Goal: Task Accomplishment & Management: Complete application form

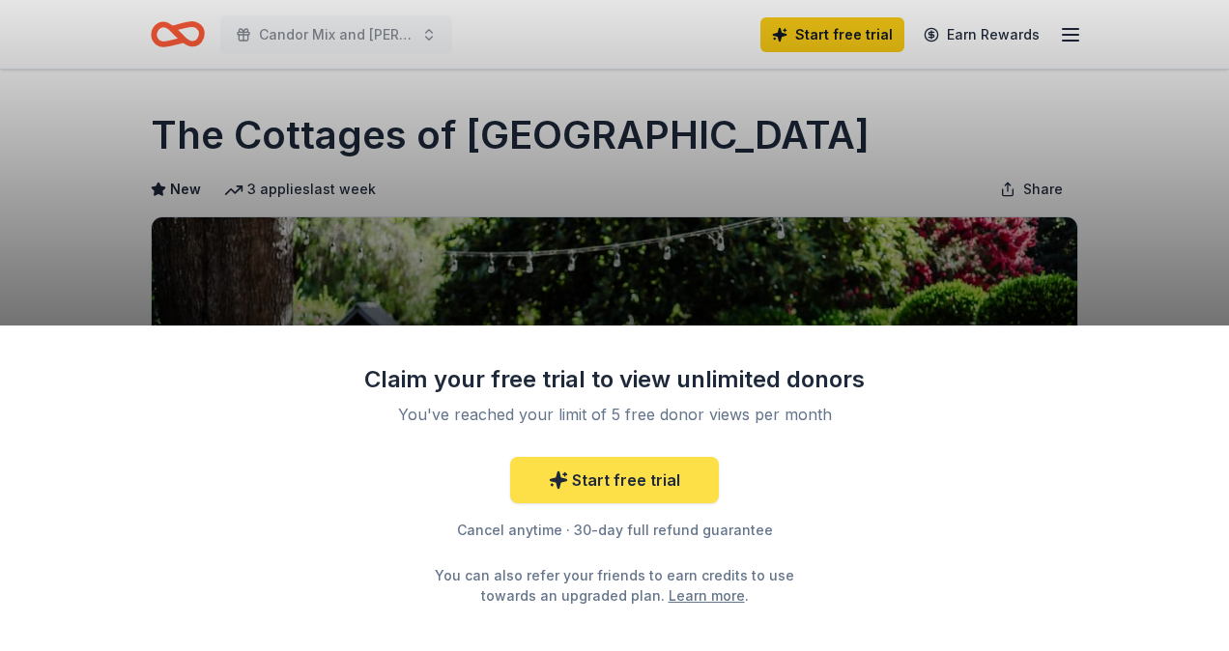
click at [669, 477] on link "Start free trial" at bounding box center [614, 480] width 209 height 46
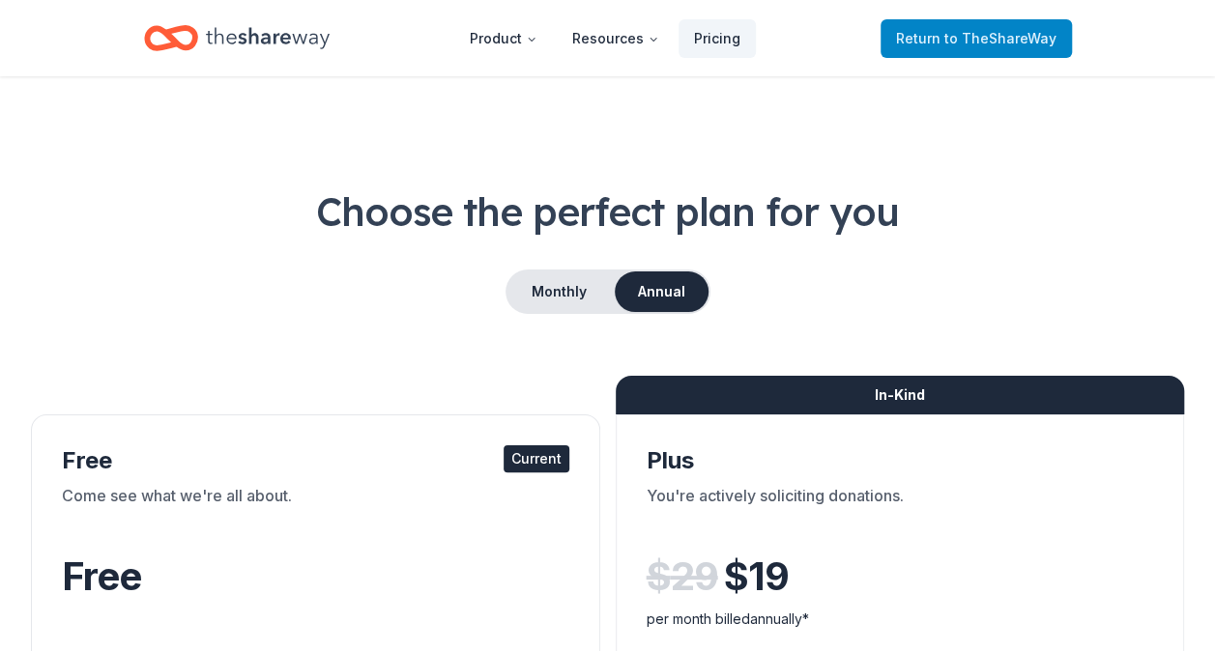
click at [945, 43] on span "Return to TheShareWay" at bounding box center [976, 38] width 160 height 23
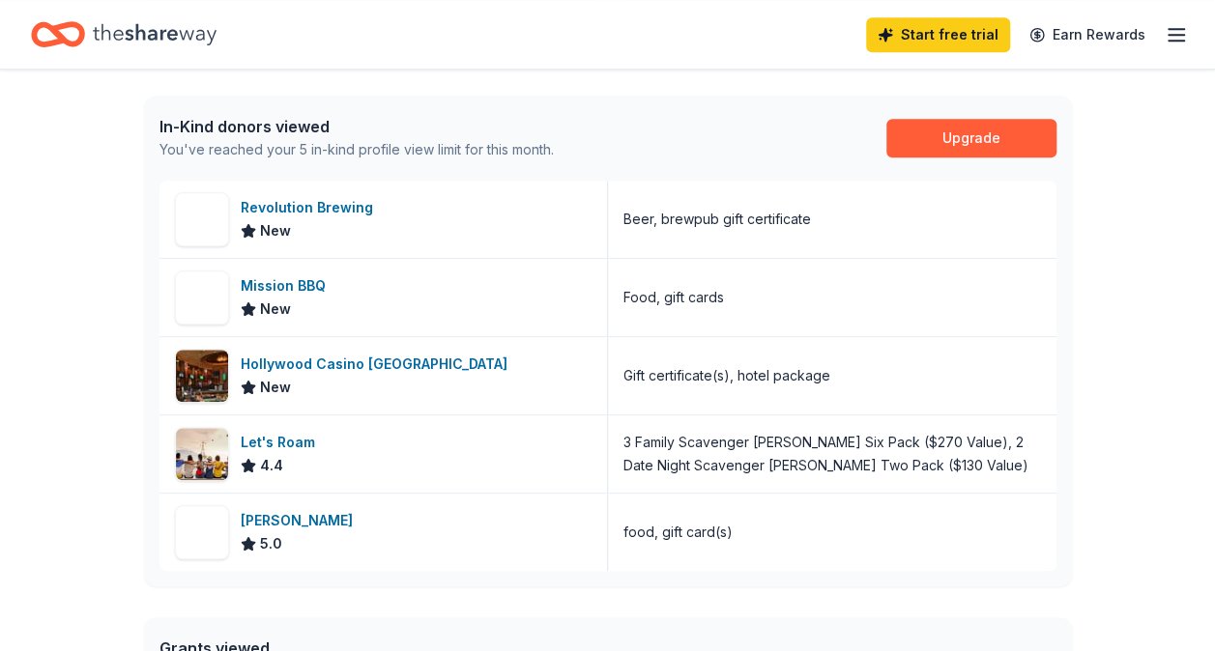
scroll to position [787, 0]
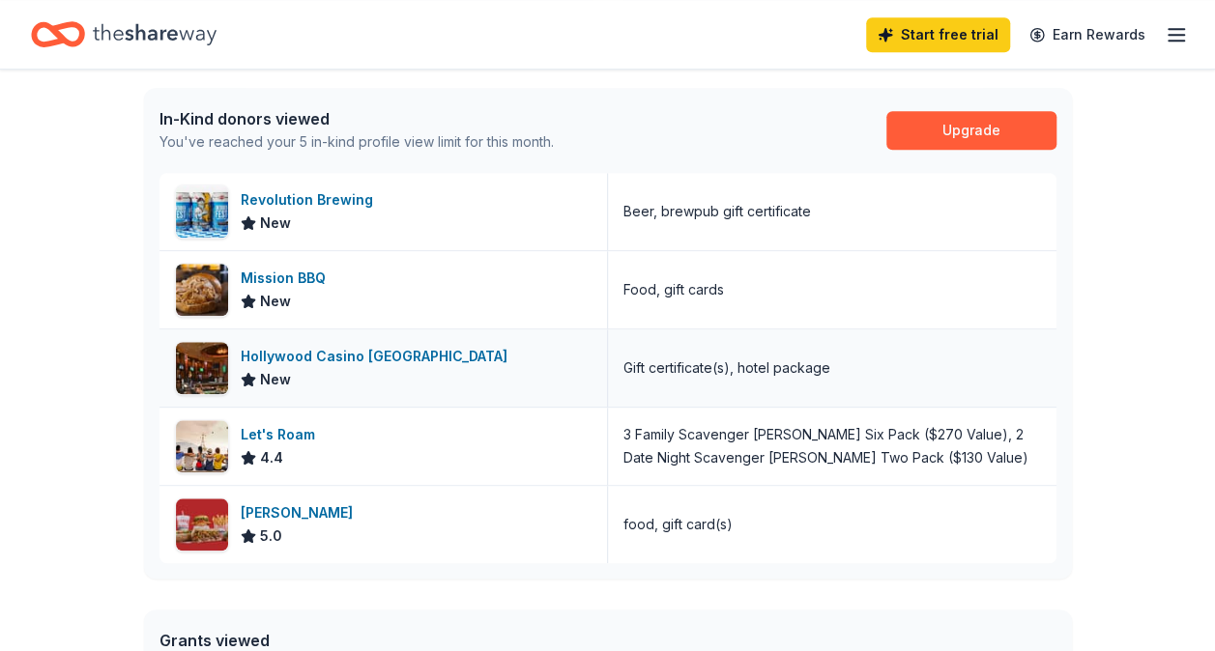
click at [348, 350] on div "Hollywood Casino [GEOGRAPHIC_DATA]" at bounding box center [378, 356] width 274 height 23
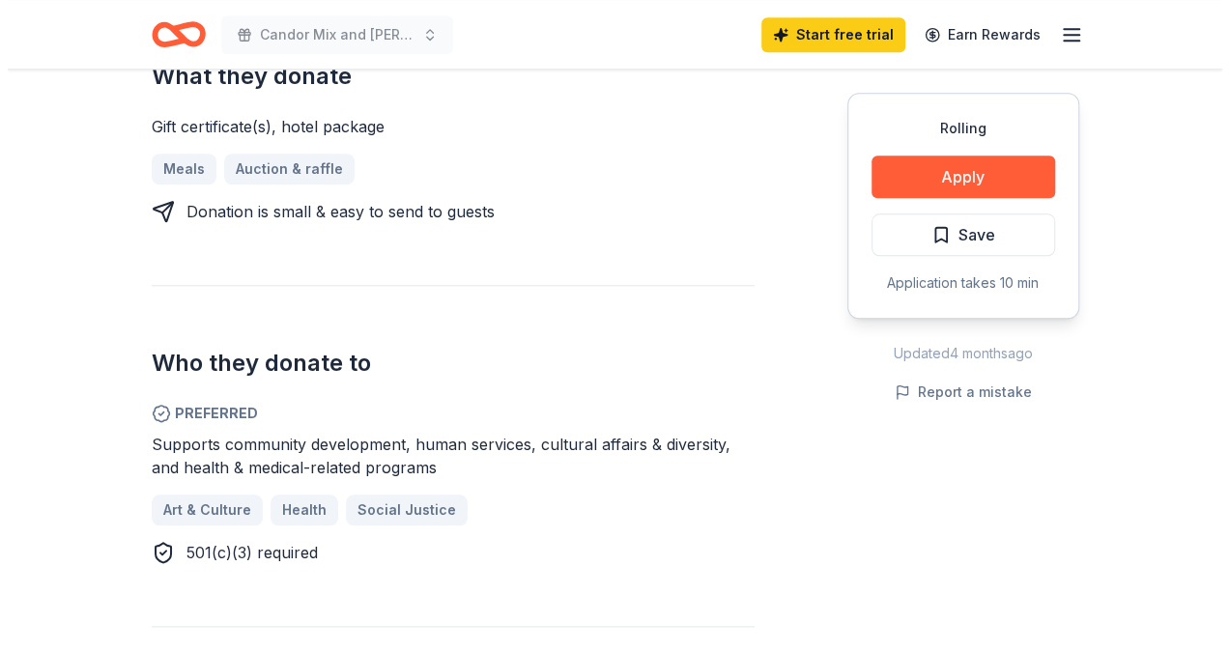
scroll to position [823, 0]
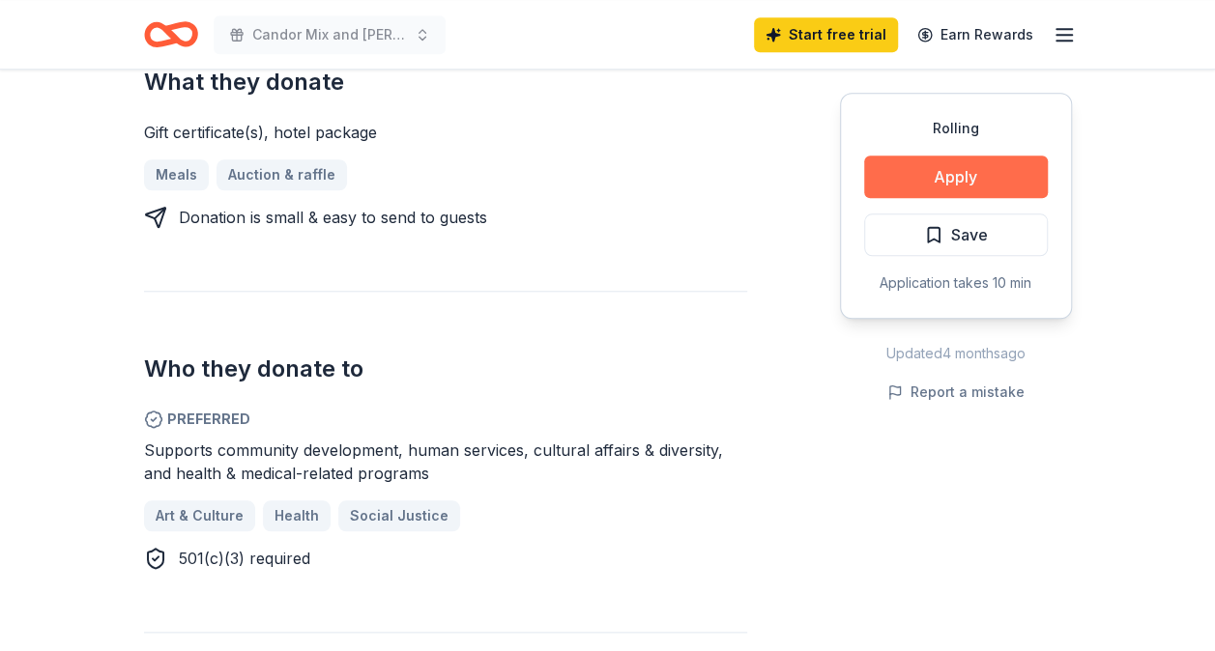
click at [908, 184] on button "Apply" at bounding box center [956, 177] width 184 height 43
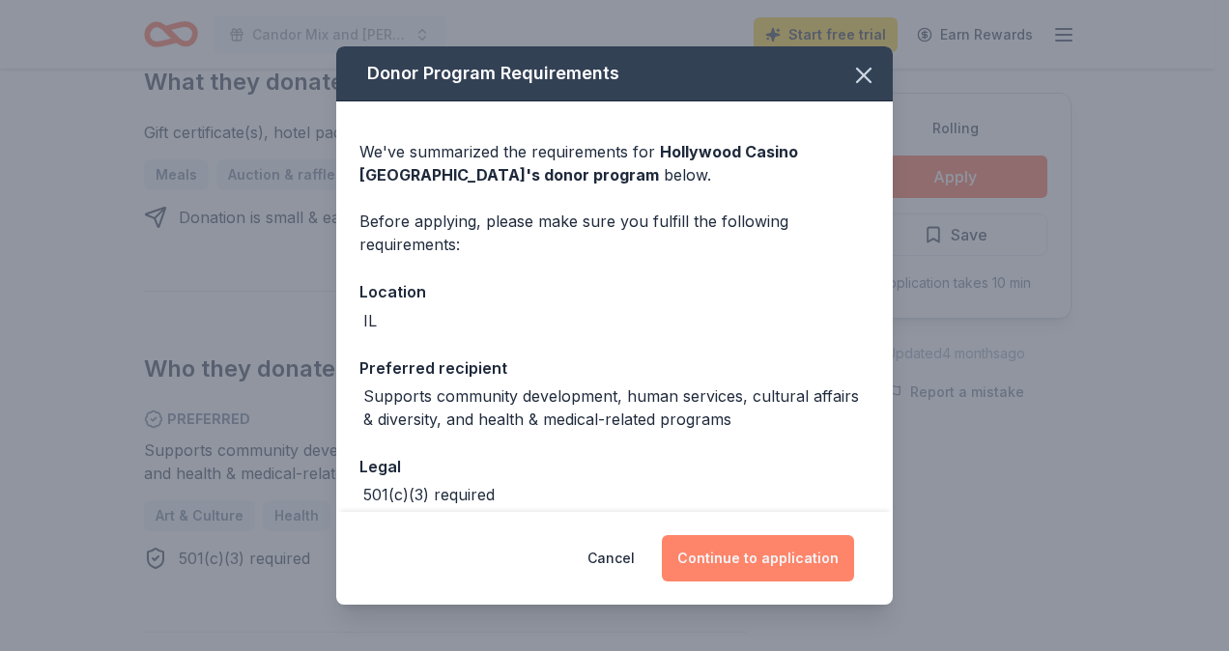
click at [756, 567] on button "Continue to application" at bounding box center [758, 558] width 192 height 46
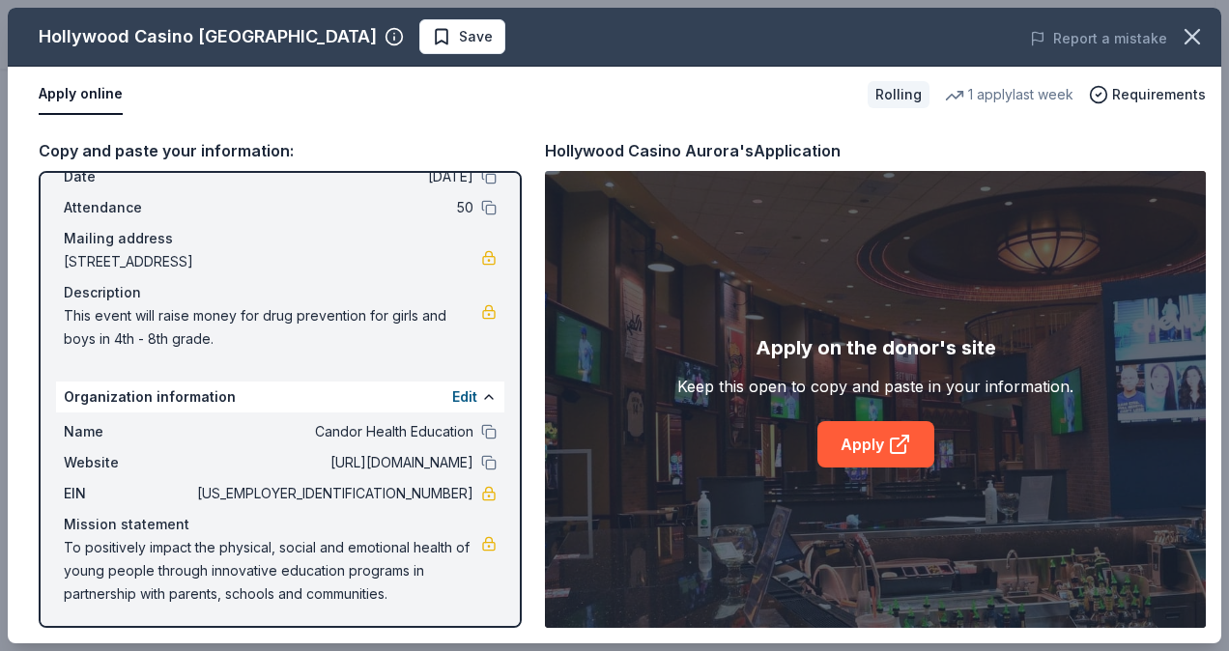
scroll to position [96, 0]
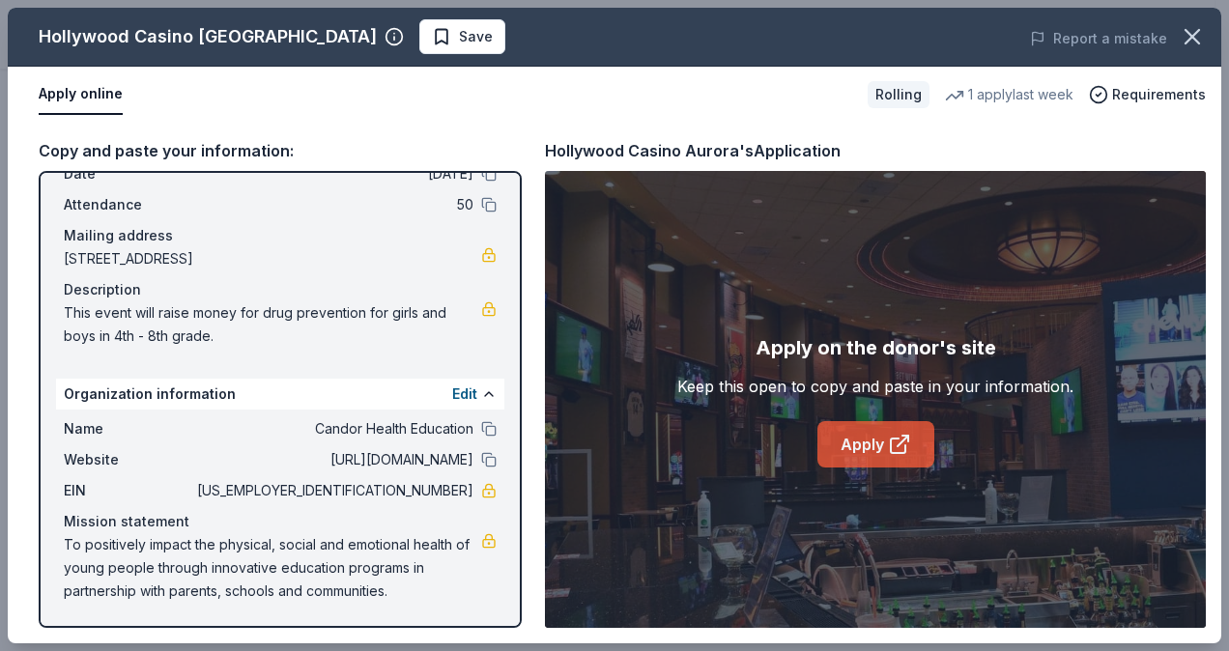
click at [861, 428] on link "Apply" at bounding box center [876, 444] width 117 height 46
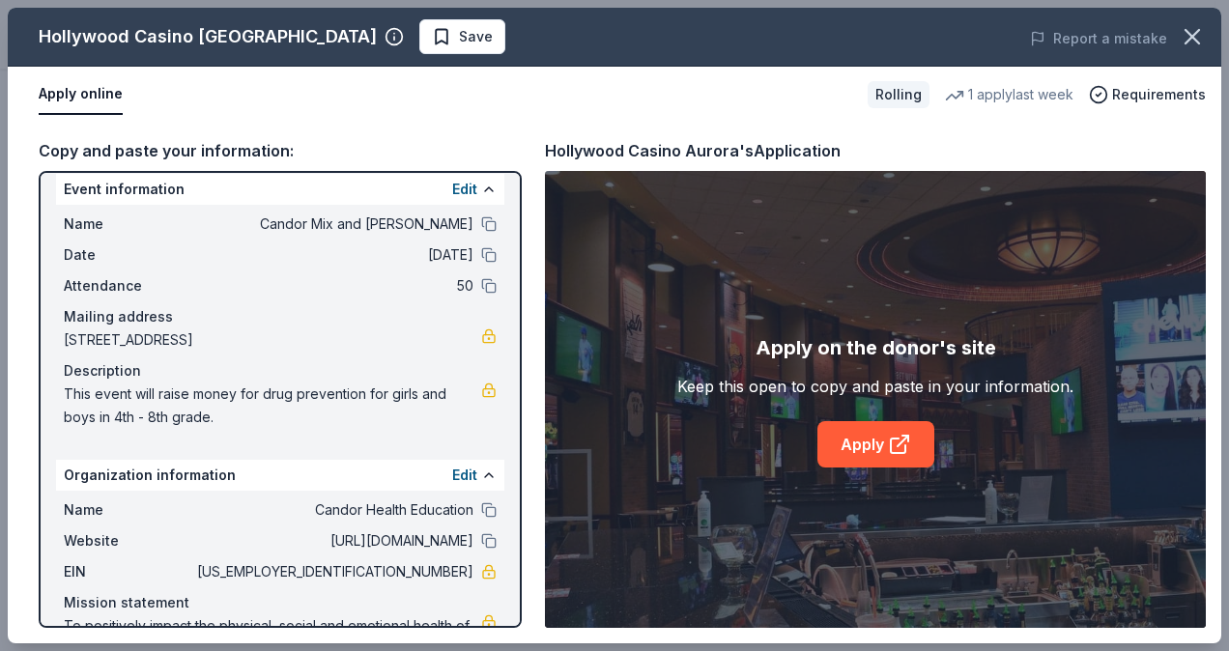
scroll to position [0, 0]
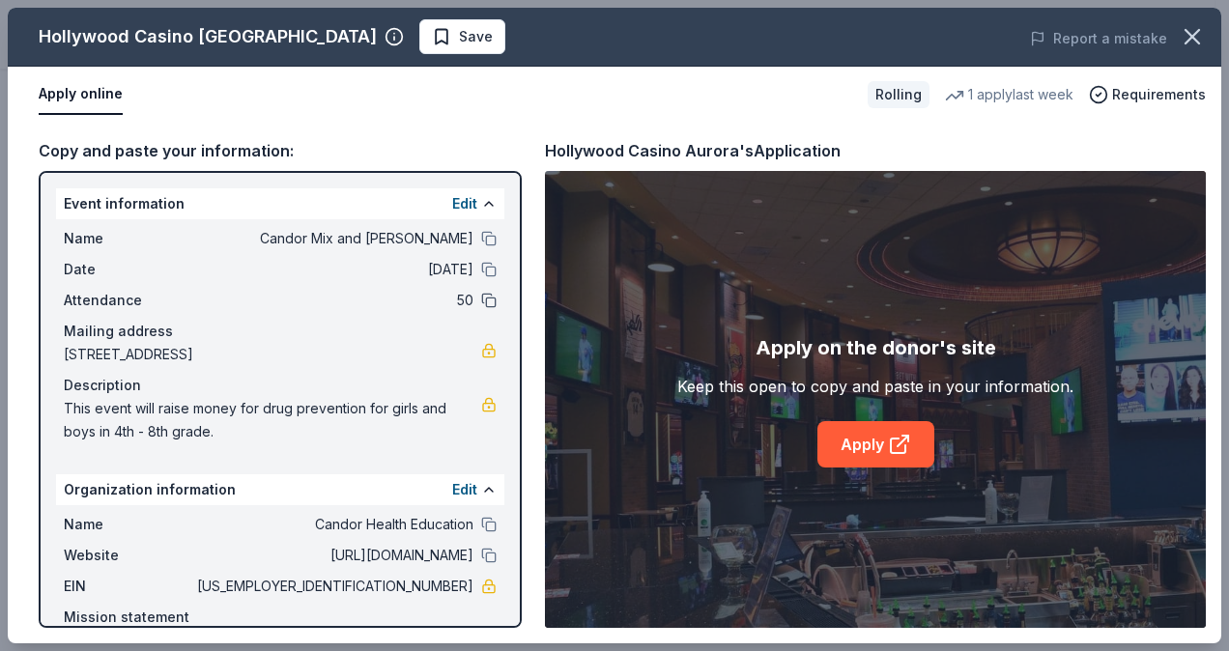
click at [481, 300] on button at bounding box center [488, 300] width 15 height 15
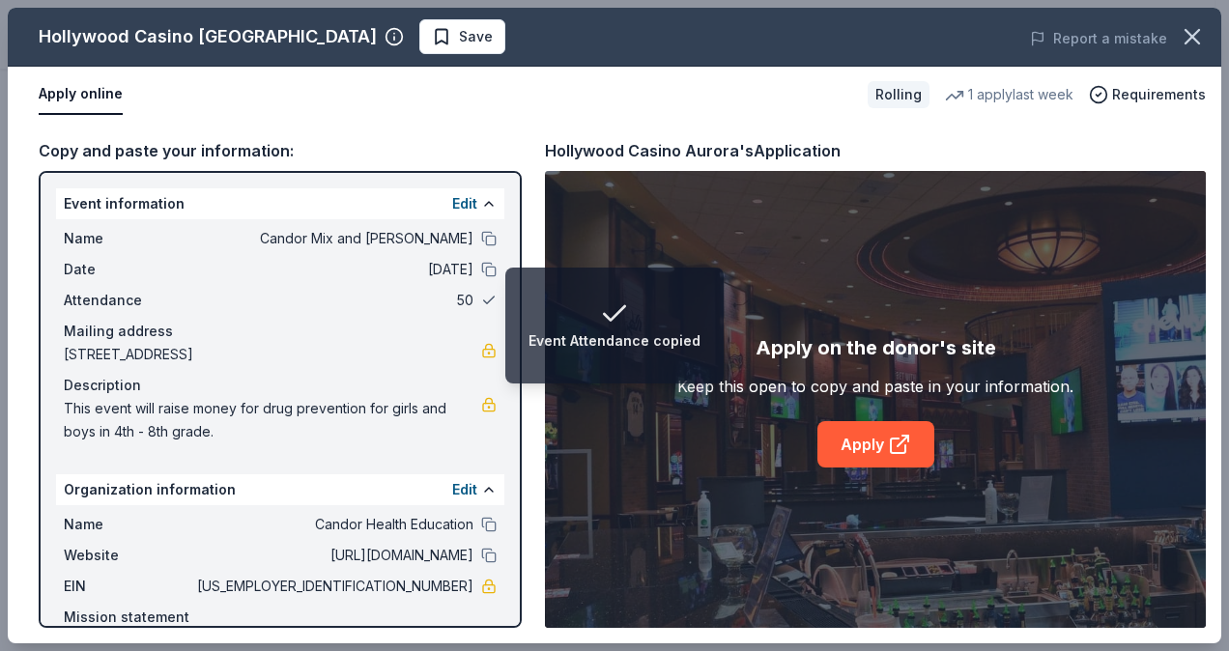
click at [481, 300] on button at bounding box center [488, 300] width 15 height 15
click at [481, 270] on button at bounding box center [488, 269] width 15 height 15
click at [481, 233] on button at bounding box center [488, 238] width 15 height 15
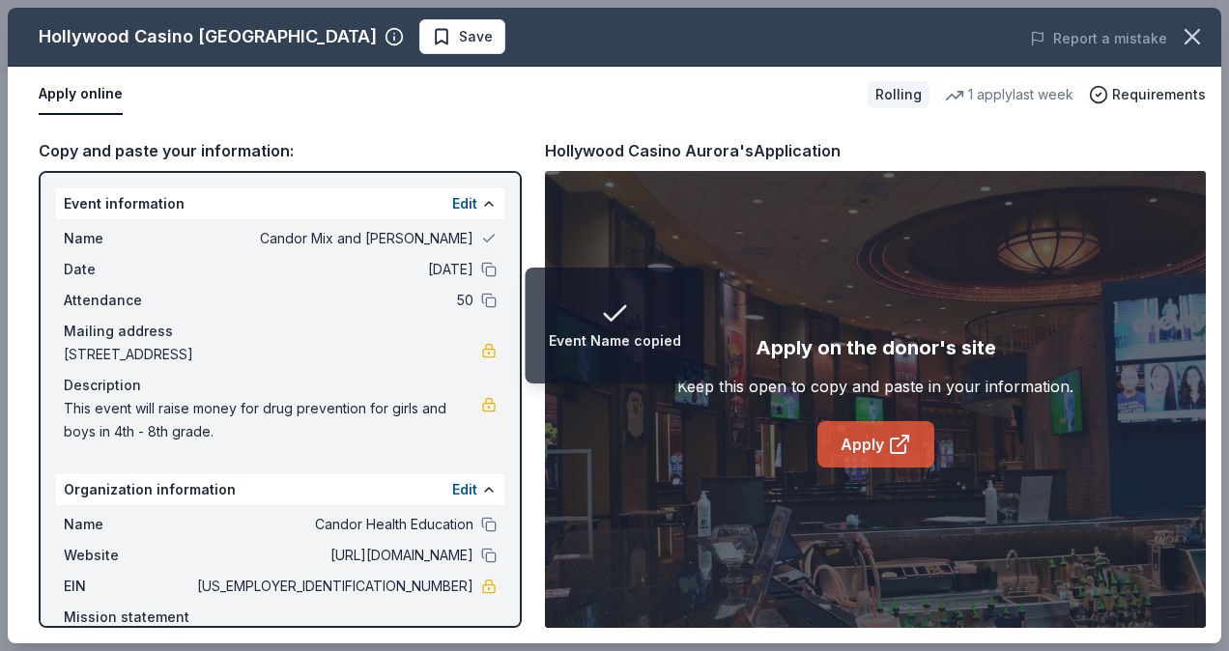
click at [841, 449] on link "Apply" at bounding box center [876, 444] width 117 height 46
